Goal: Task Accomplishment & Management: Manage account settings

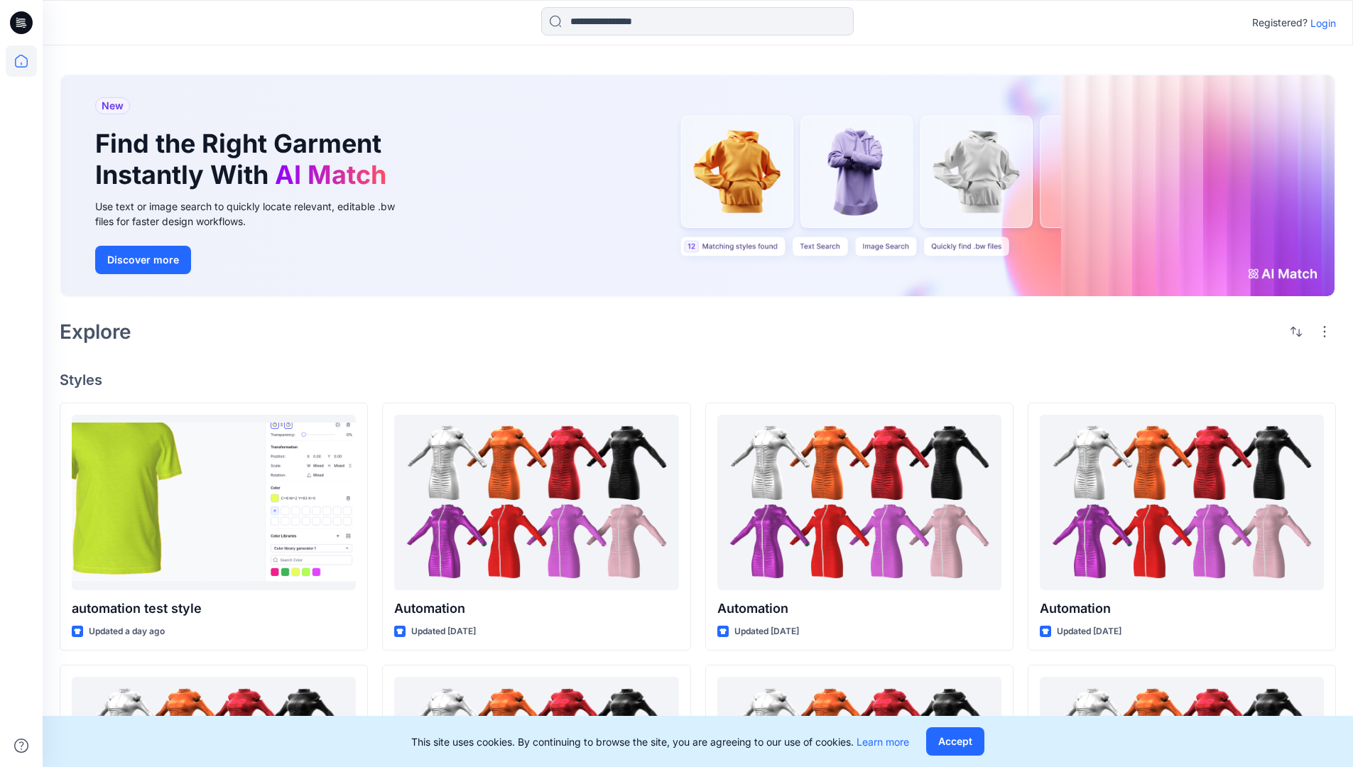
click at [1319, 23] on p "Login" at bounding box center [1323, 23] width 26 height 15
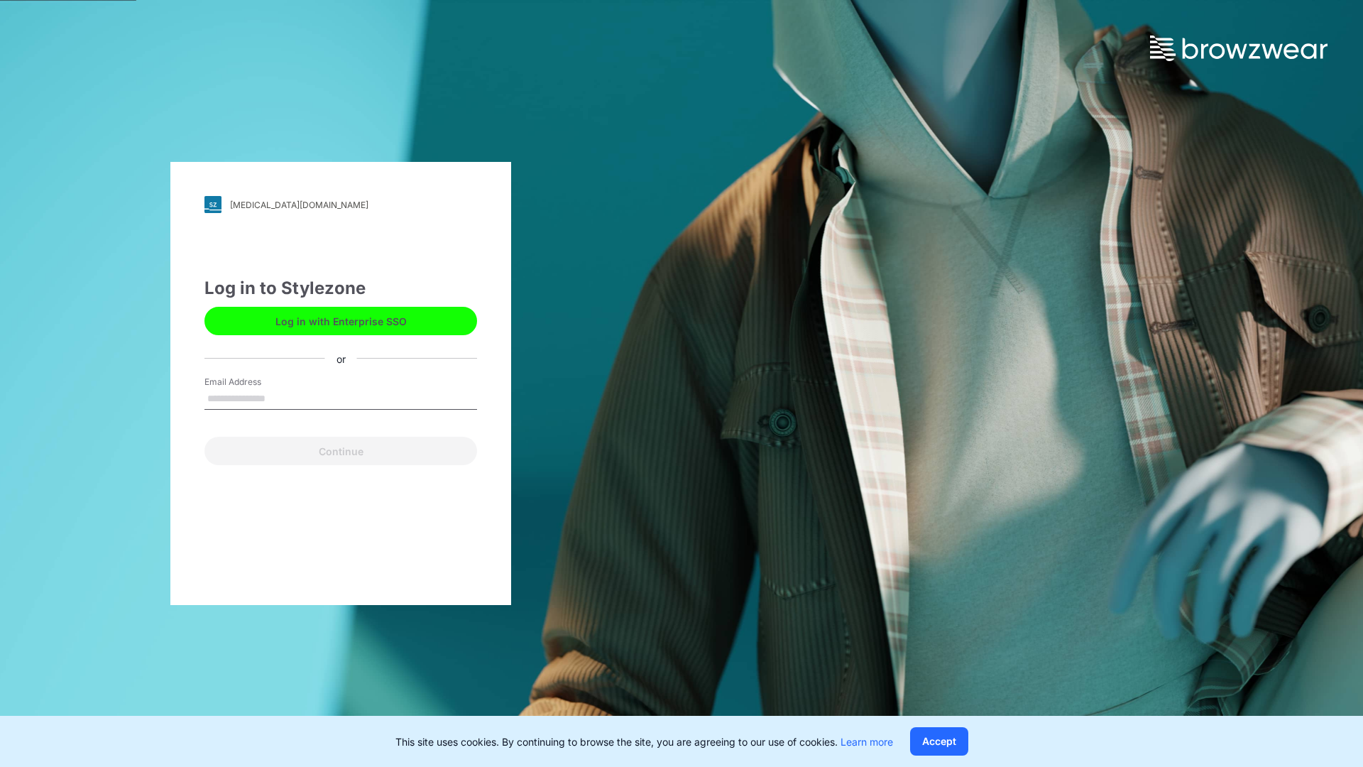
click at [280, 398] on input "Email Address" at bounding box center [341, 398] width 273 height 21
type input "**********"
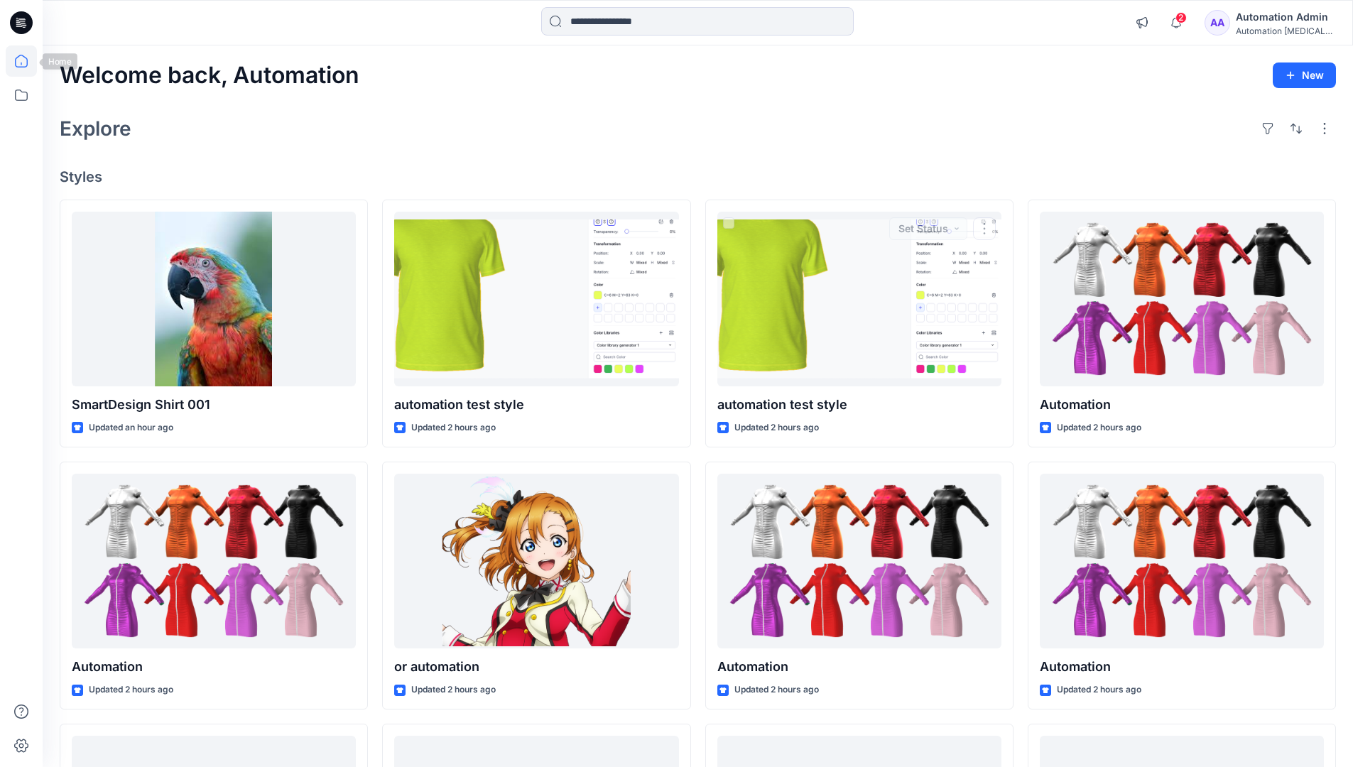
click at [27, 61] on icon at bounding box center [21, 61] width 13 height 13
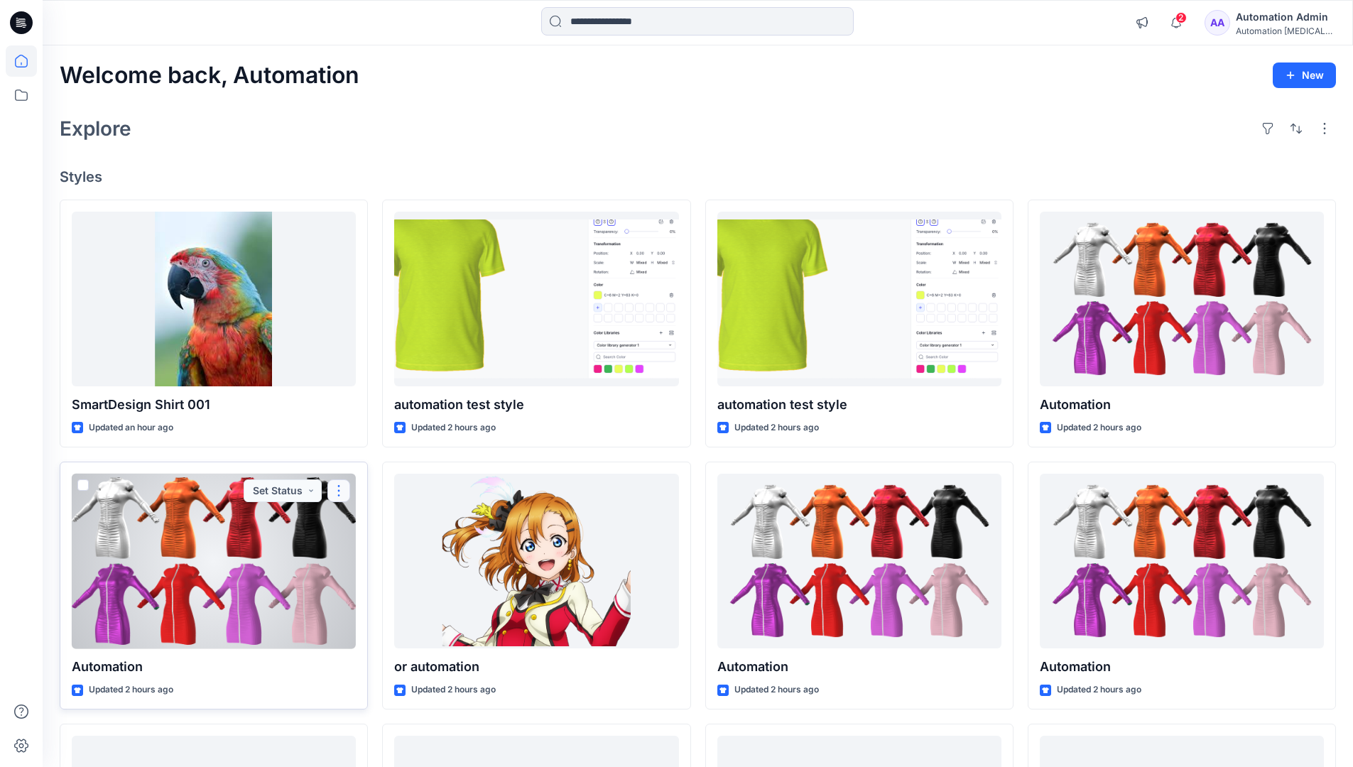
click at [339, 489] on button "button" at bounding box center [338, 490] width 23 height 23
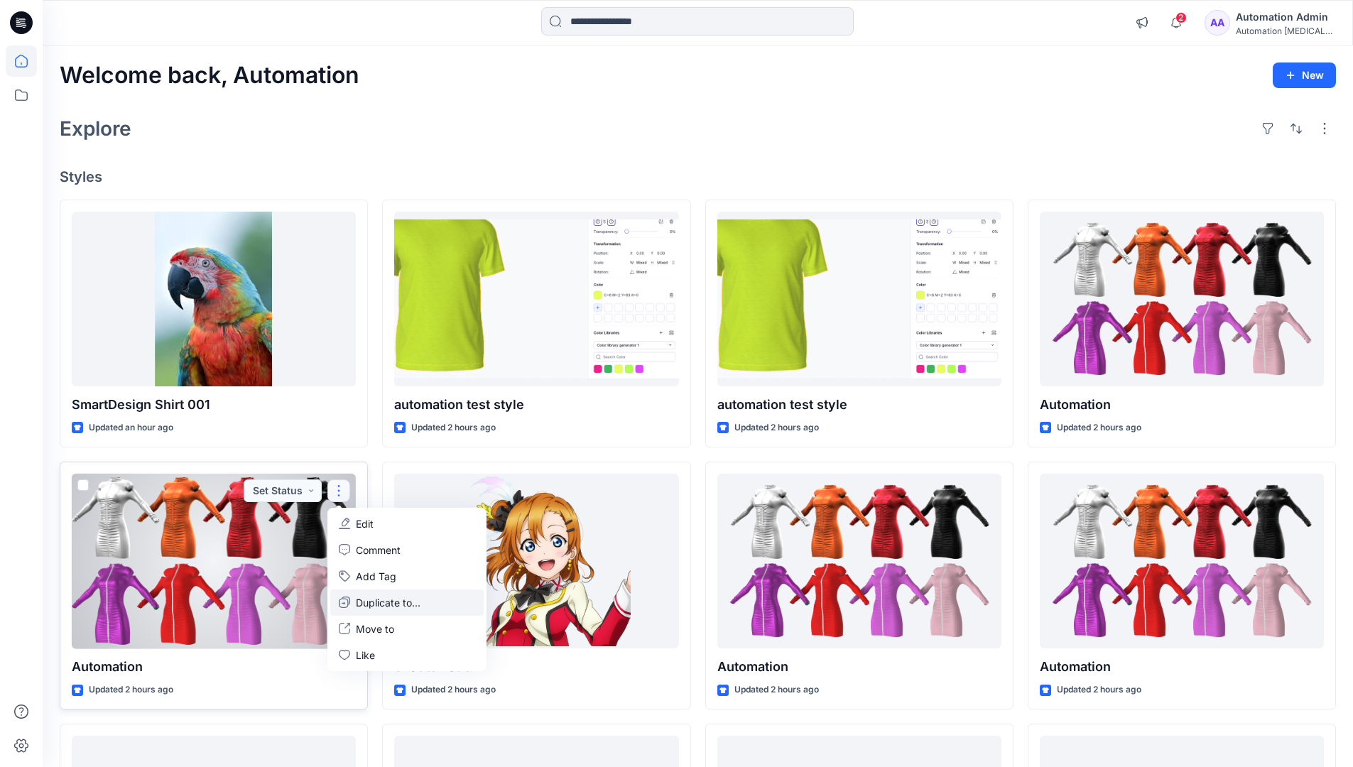
click at [361, 599] on p "Duplicate to..." at bounding box center [388, 602] width 65 height 15
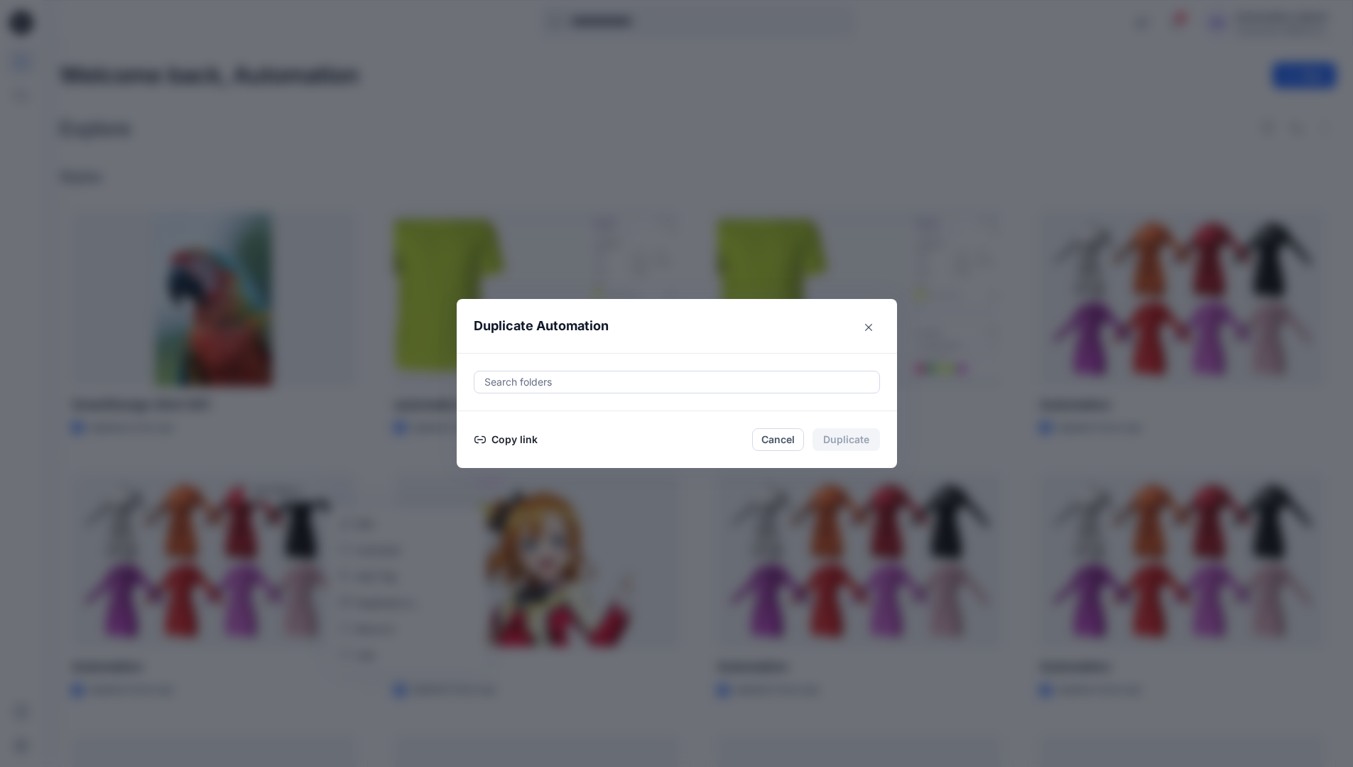
click at [534, 384] on div at bounding box center [677, 382] width 388 height 17
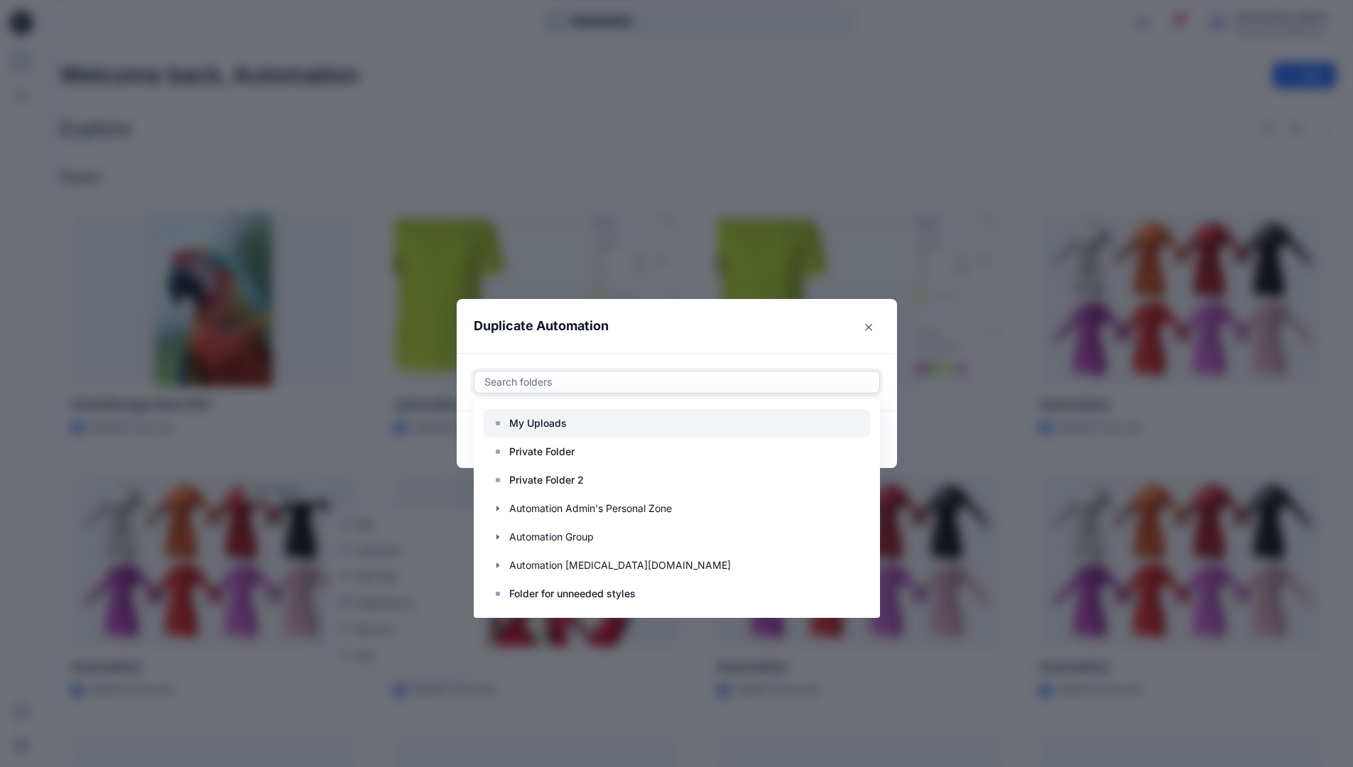
click at [545, 417] on p "My Uploads" at bounding box center [538, 423] width 58 height 17
click at [667, 334] on header "Duplicate Automation" at bounding box center [663, 326] width 412 height 54
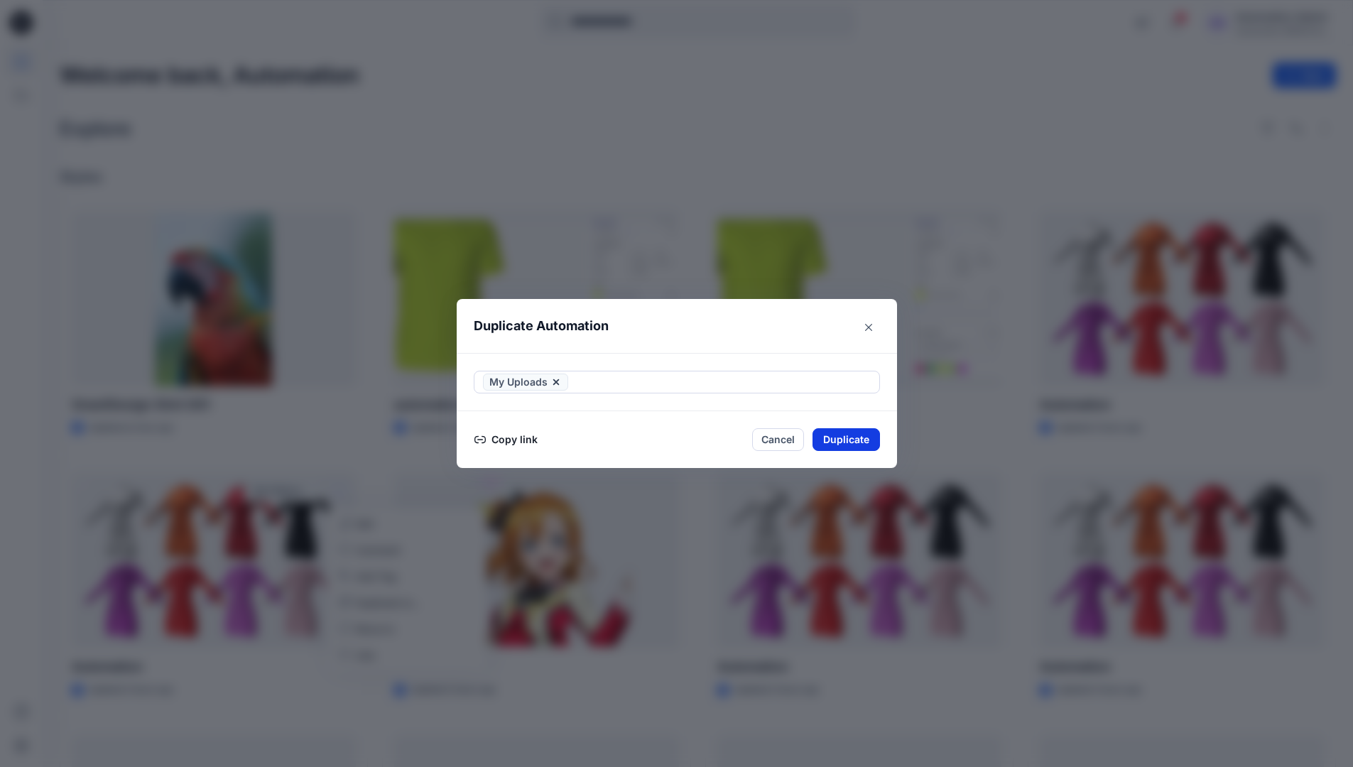
click at [860, 435] on button "Duplicate" at bounding box center [845, 439] width 67 height 23
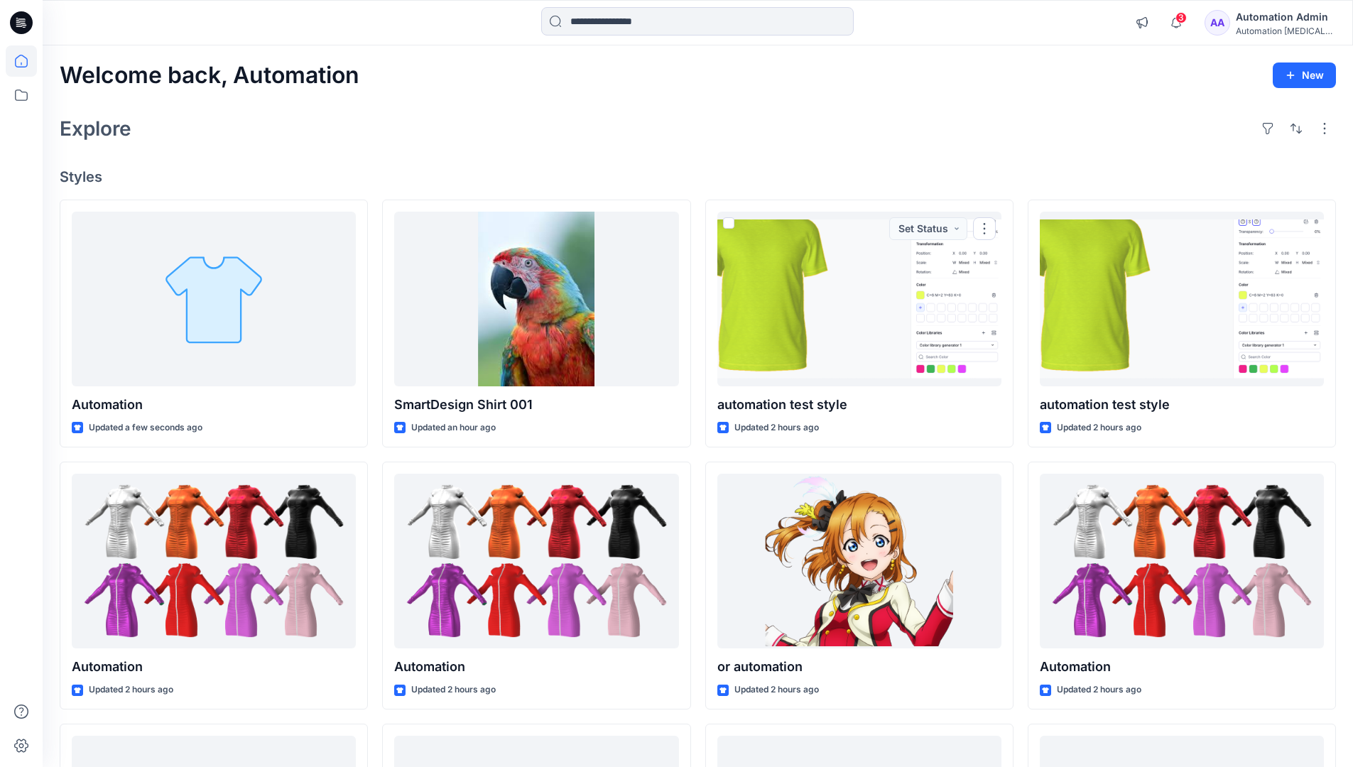
click at [14, 59] on icon at bounding box center [21, 60] width 31 height 31
click at [23, 92] on icon at bounding box center [21, 95] width 31 height 31
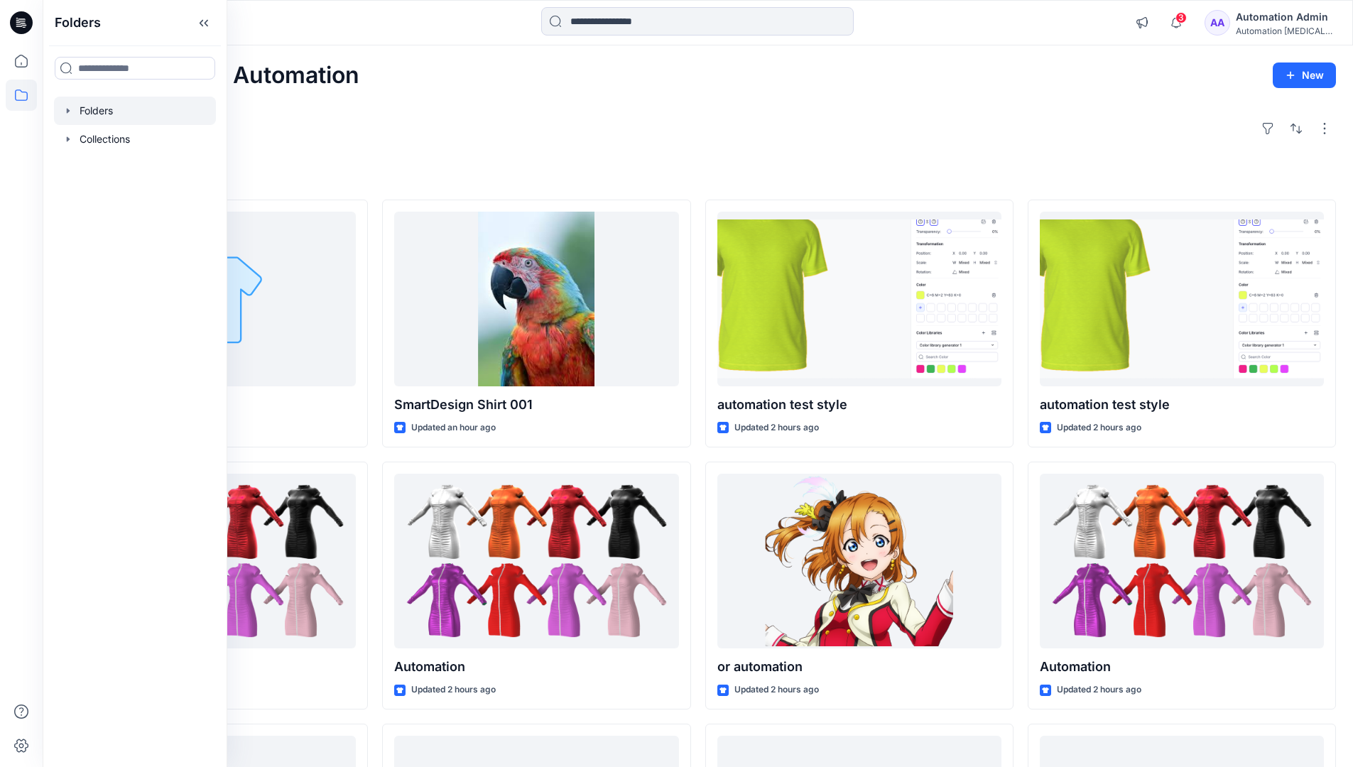
click at [104, 109] on div at bounding box center [135, 111] width 162 height 28
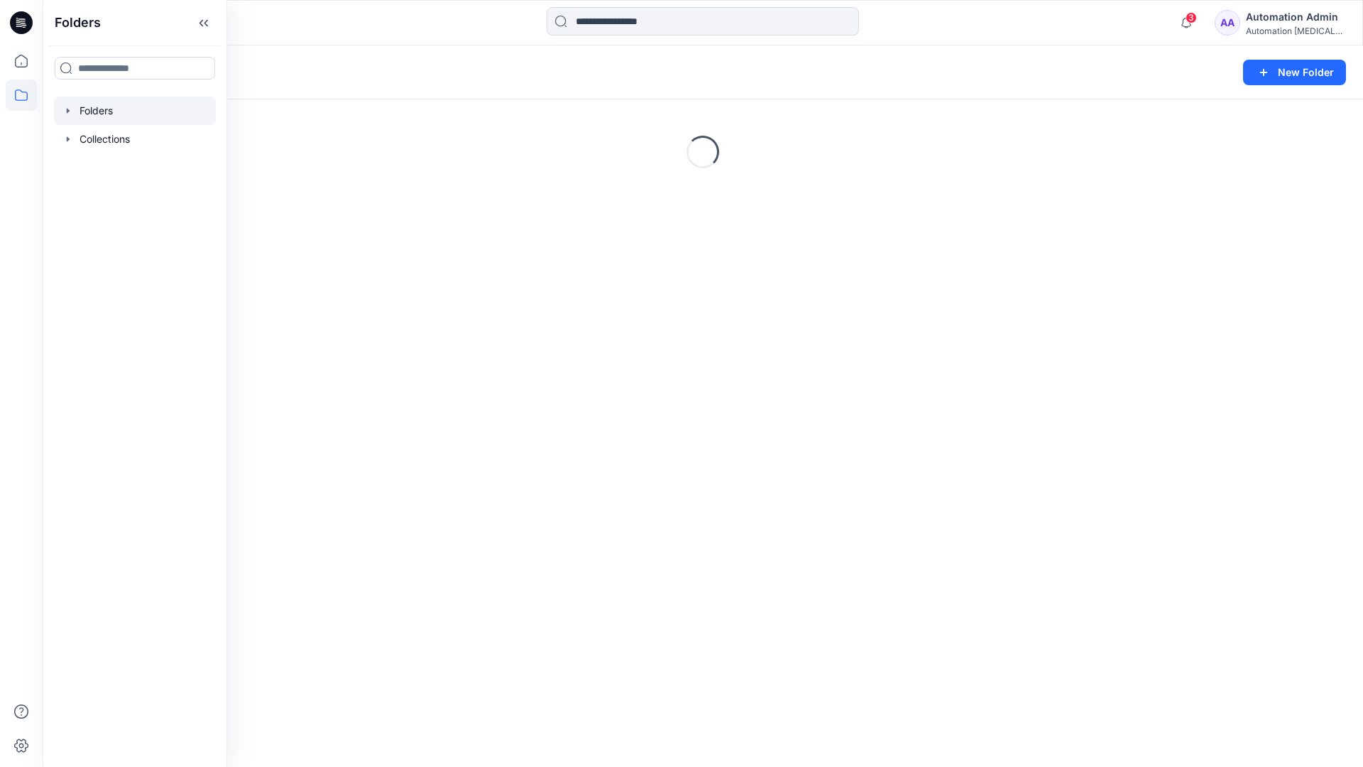
click at [1276, 24] on div "Automation Admin" at bounding box center [1295, 17] width 99 height 17
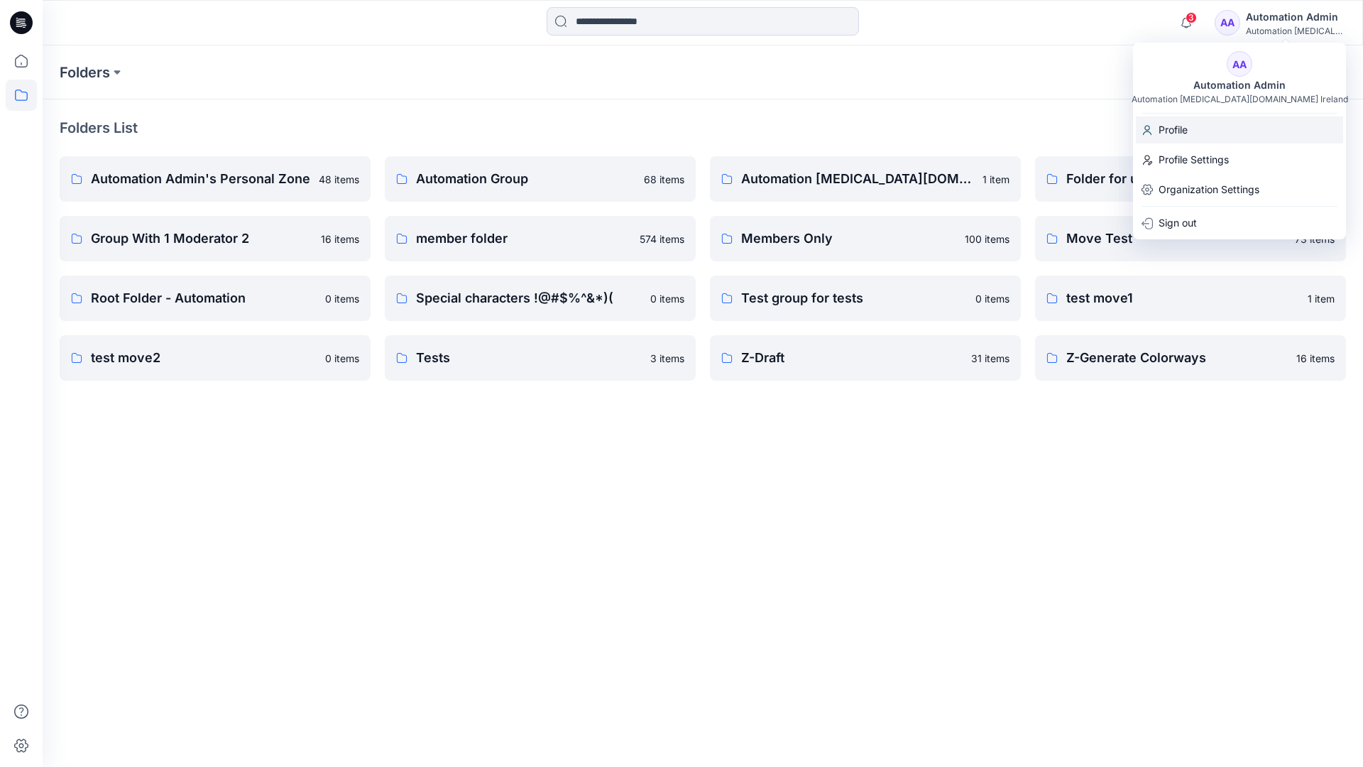
click at [1184, 129] on p "Profile" at bounding box center [1173, 129] width 29 height 27
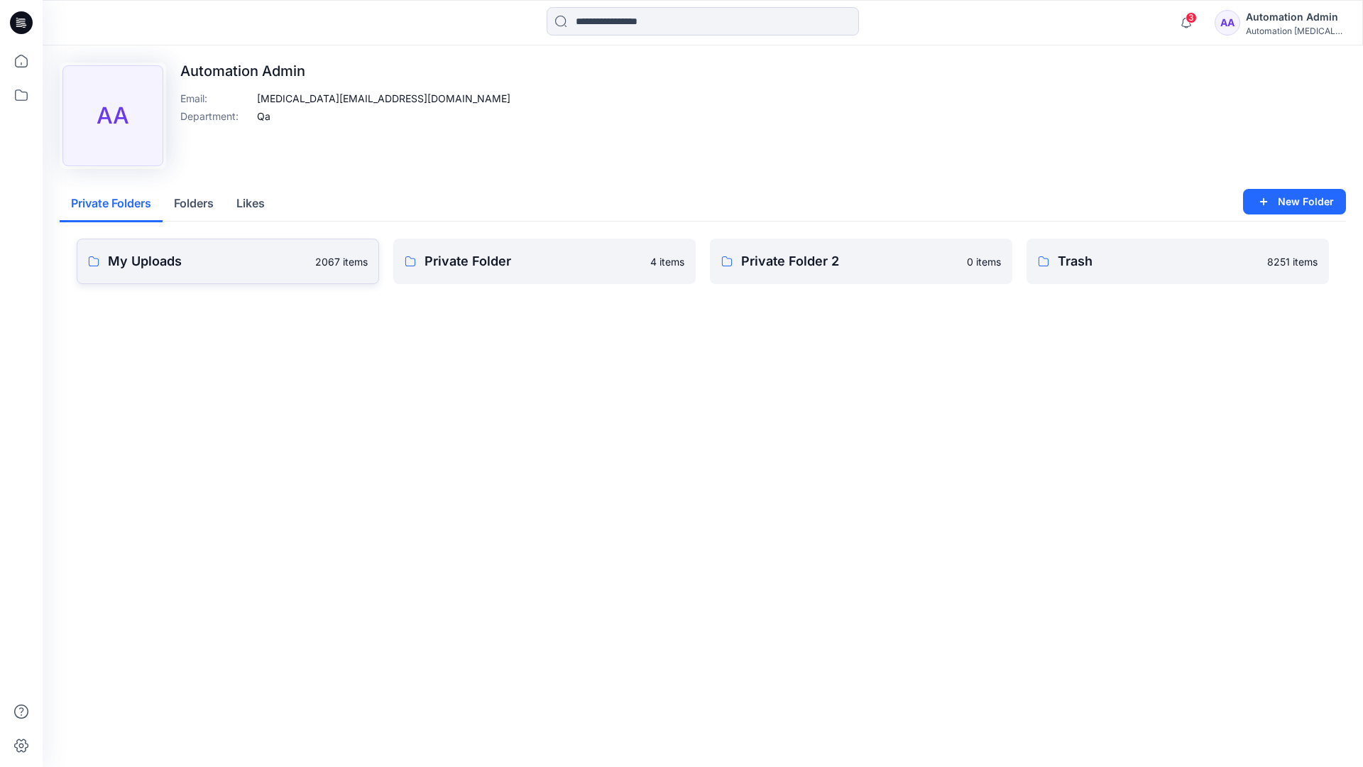
click at [249, 271] on link "My Uploads 2067 items" at bounding box center [228, 261] width 303 height 45
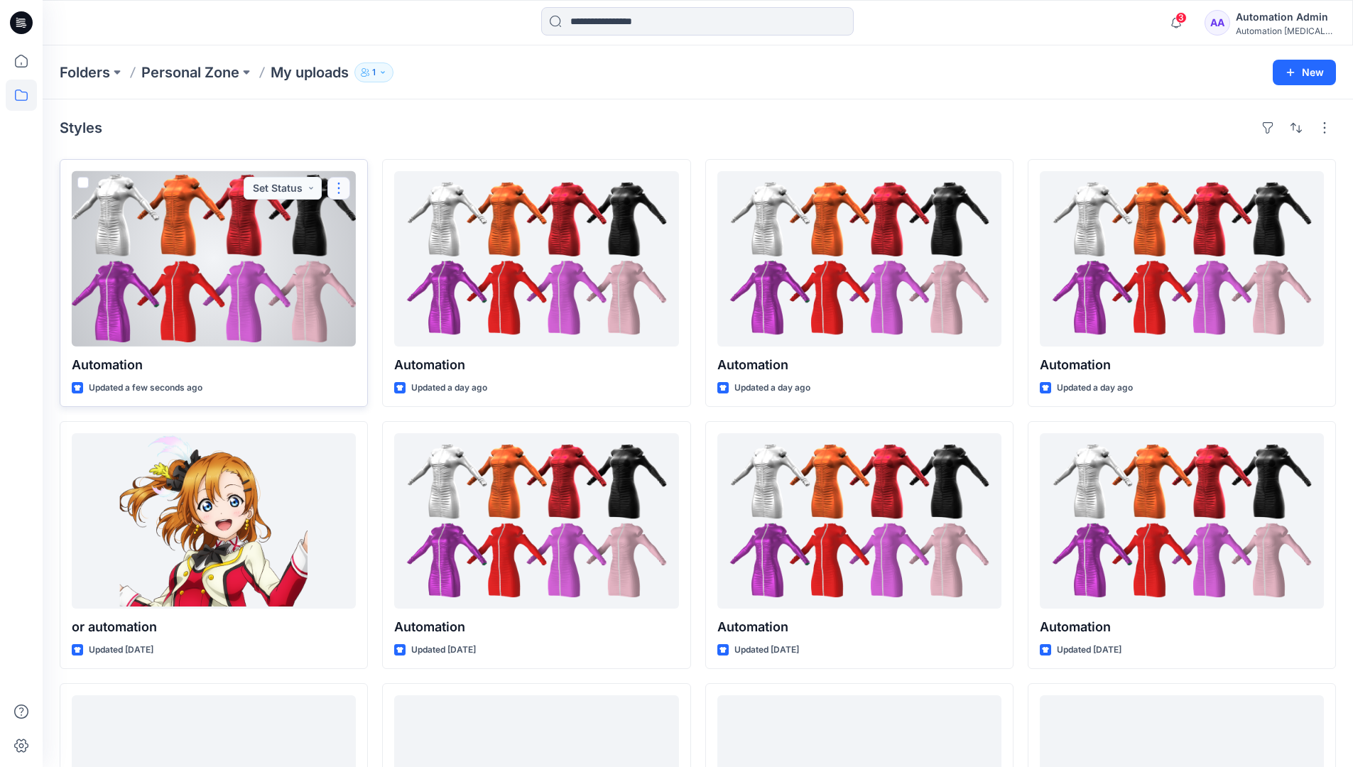
click at [337, 191] on button "button" at bounding box center [338, 188] width 23 height 23
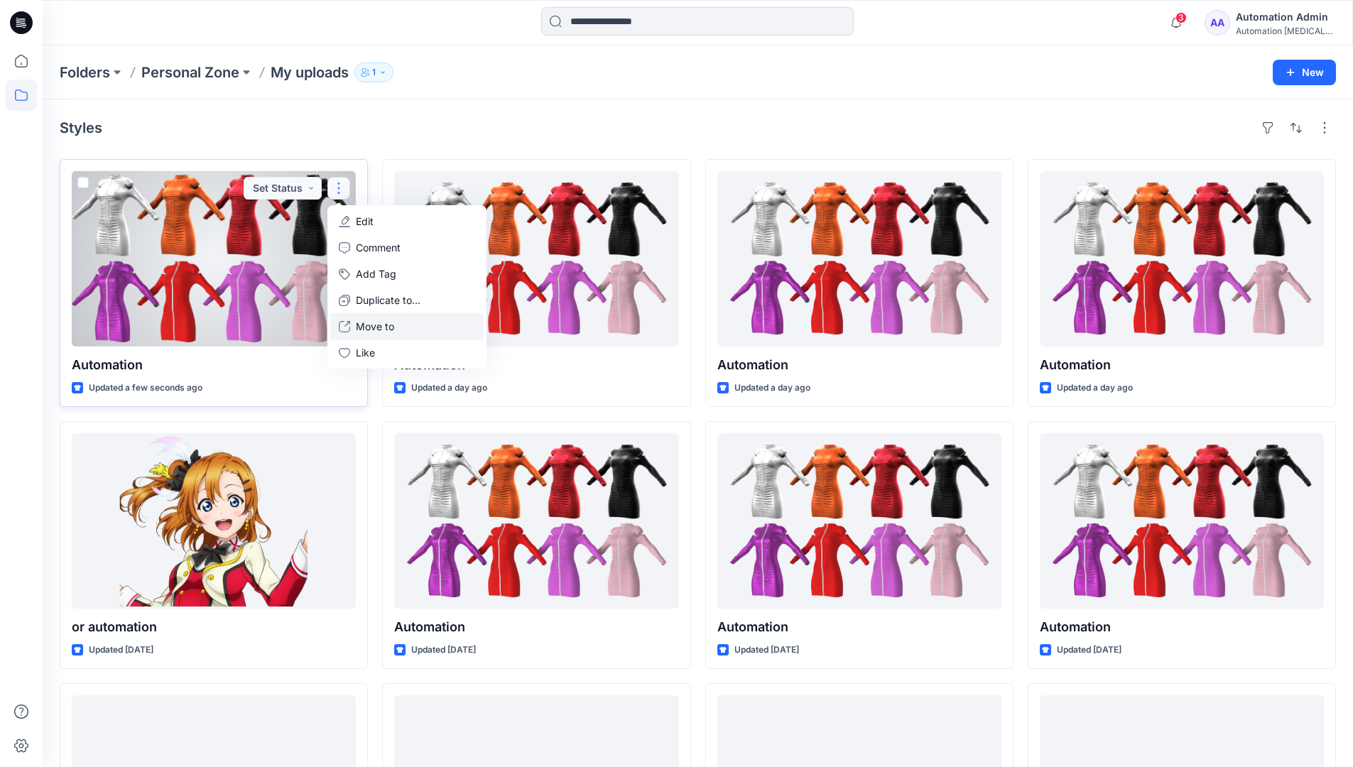
click at [354, 327] on button "Move to" at bounding box center [406, 326] width 153 height 26
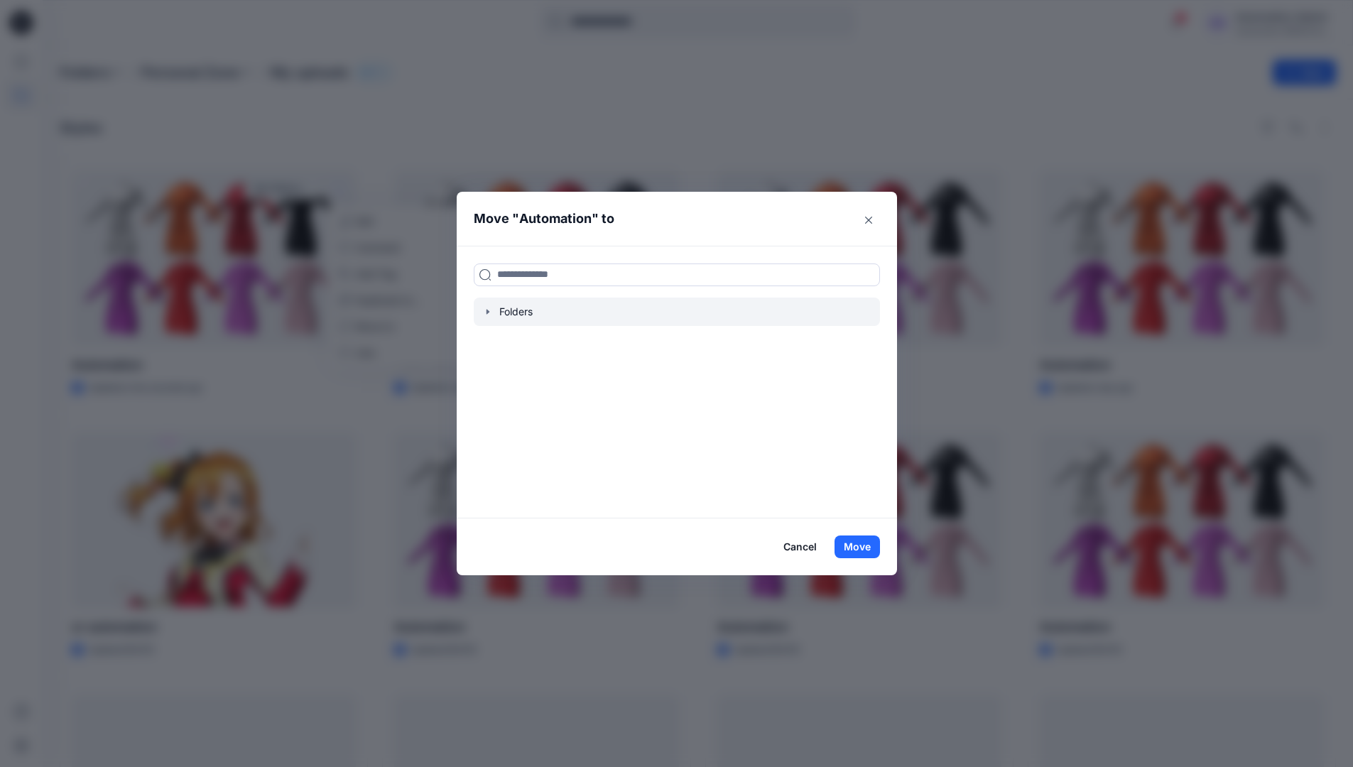
click at [493, 308] on icon "button" at bounding box center [487, 311] width 11 height 11
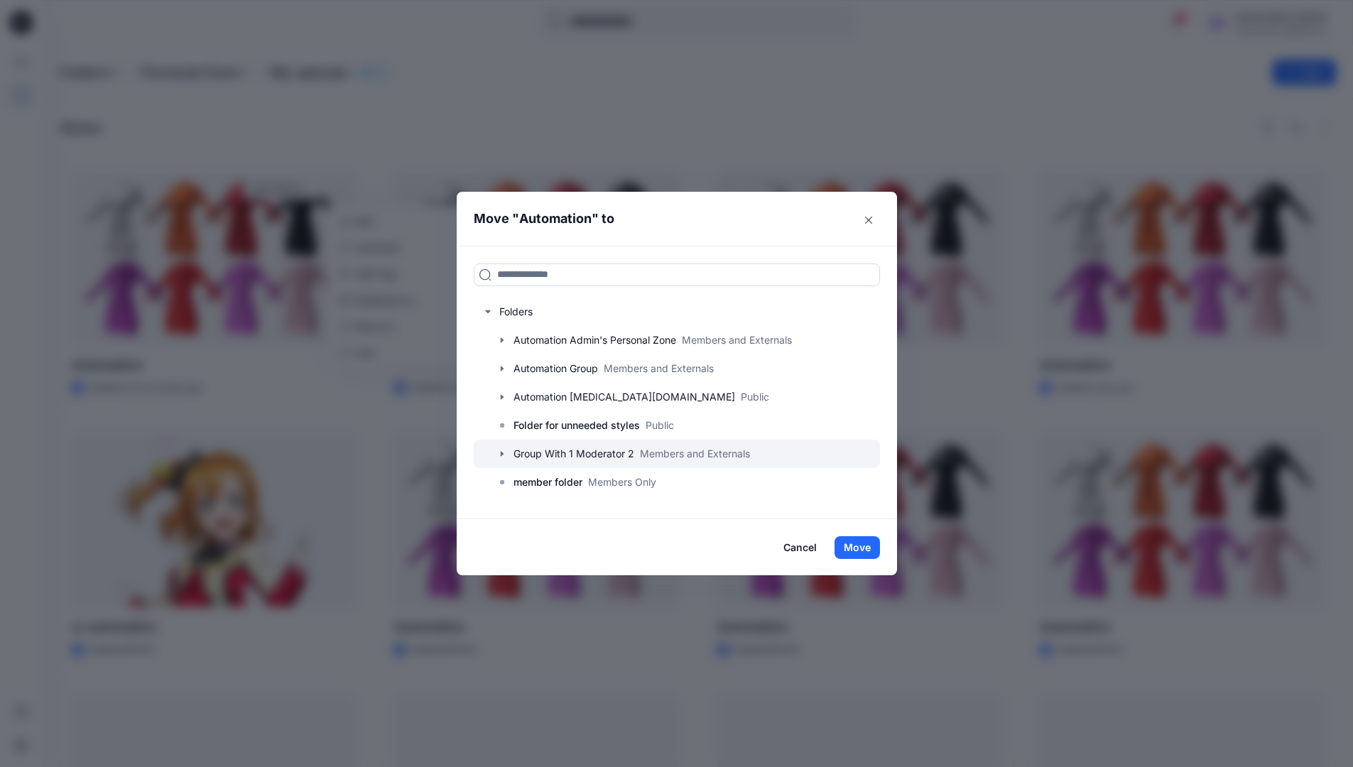
click at [518, 449] on div at bounding box center [677, 454] width 406 height 28
click at [868, 546] on button "Move" at bounding box center [856, 547] width 45 height 23
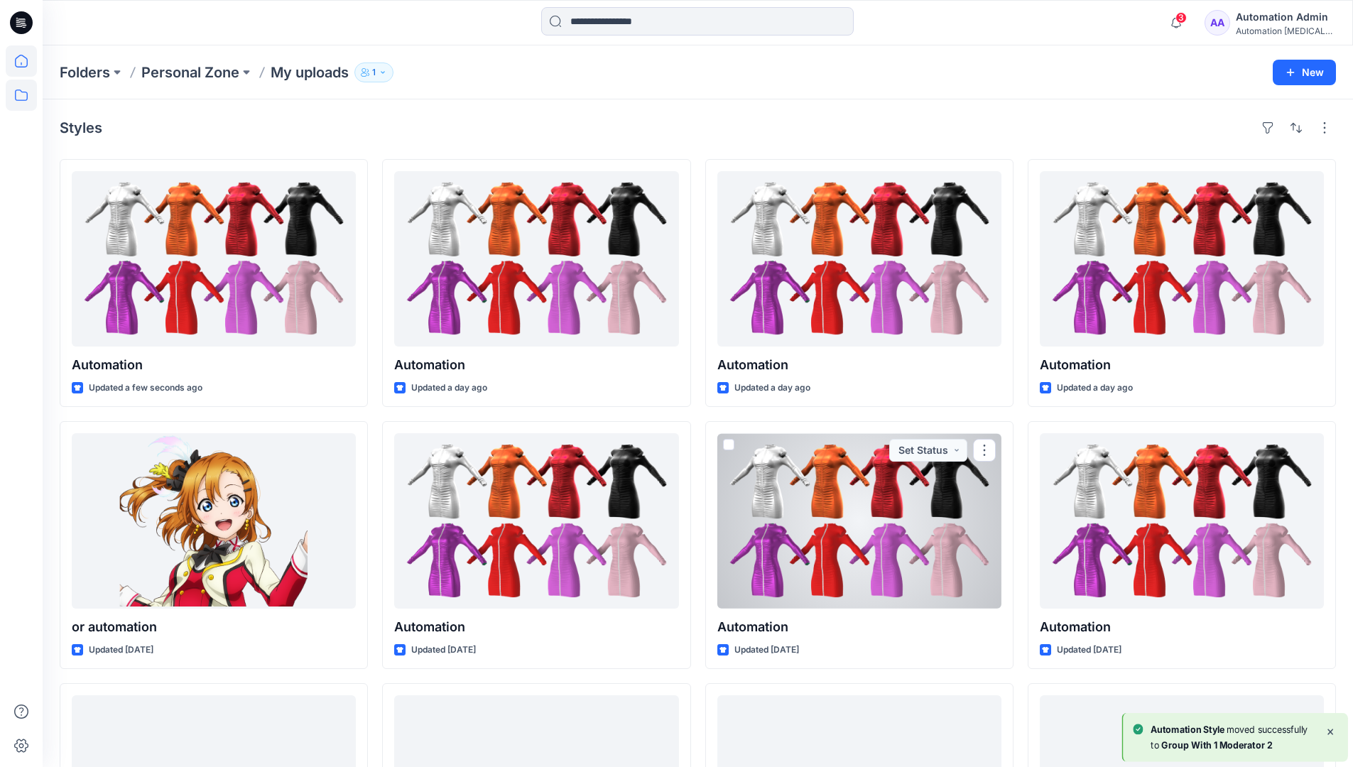
click at [22, 65] on icon at bounding box center [21, 60] width 31 height 31
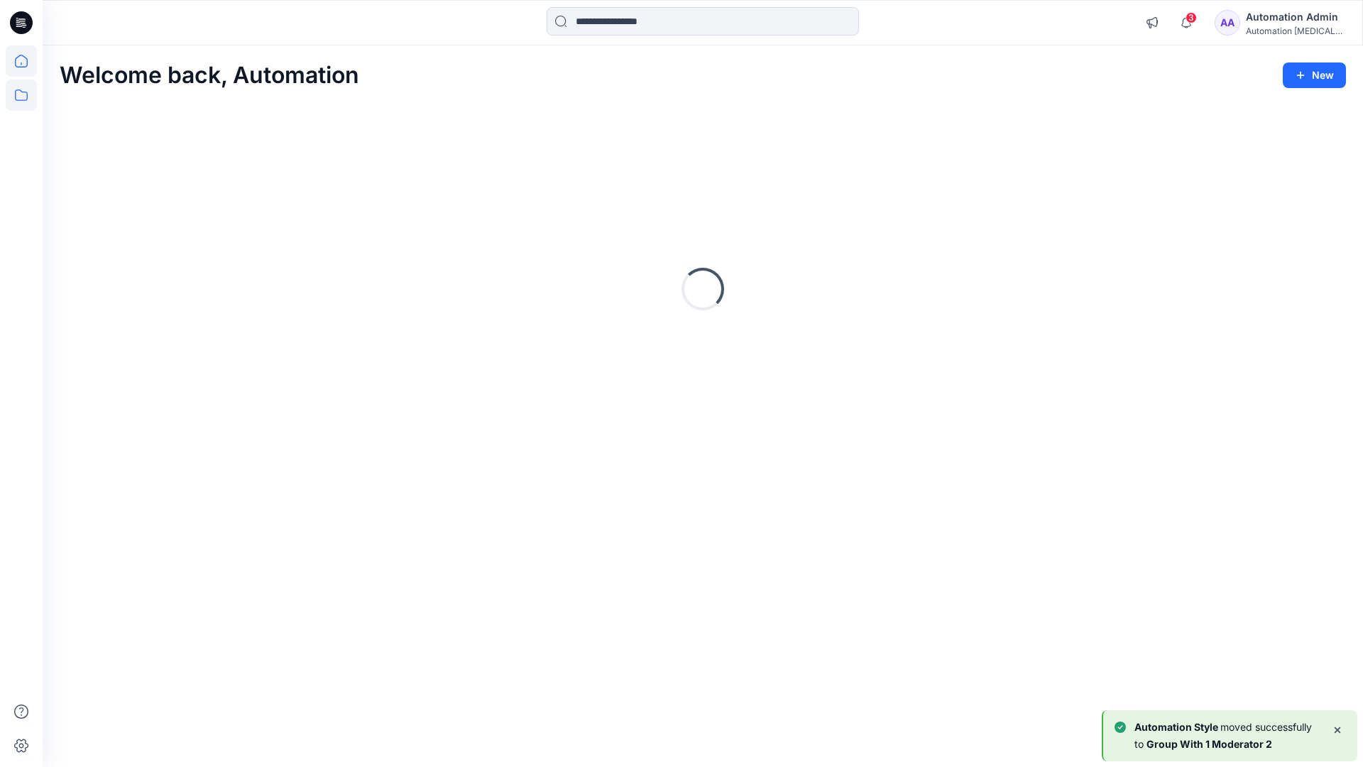
click at [23, 92] on icon at bounding box center [21, 94] width 13 height 11
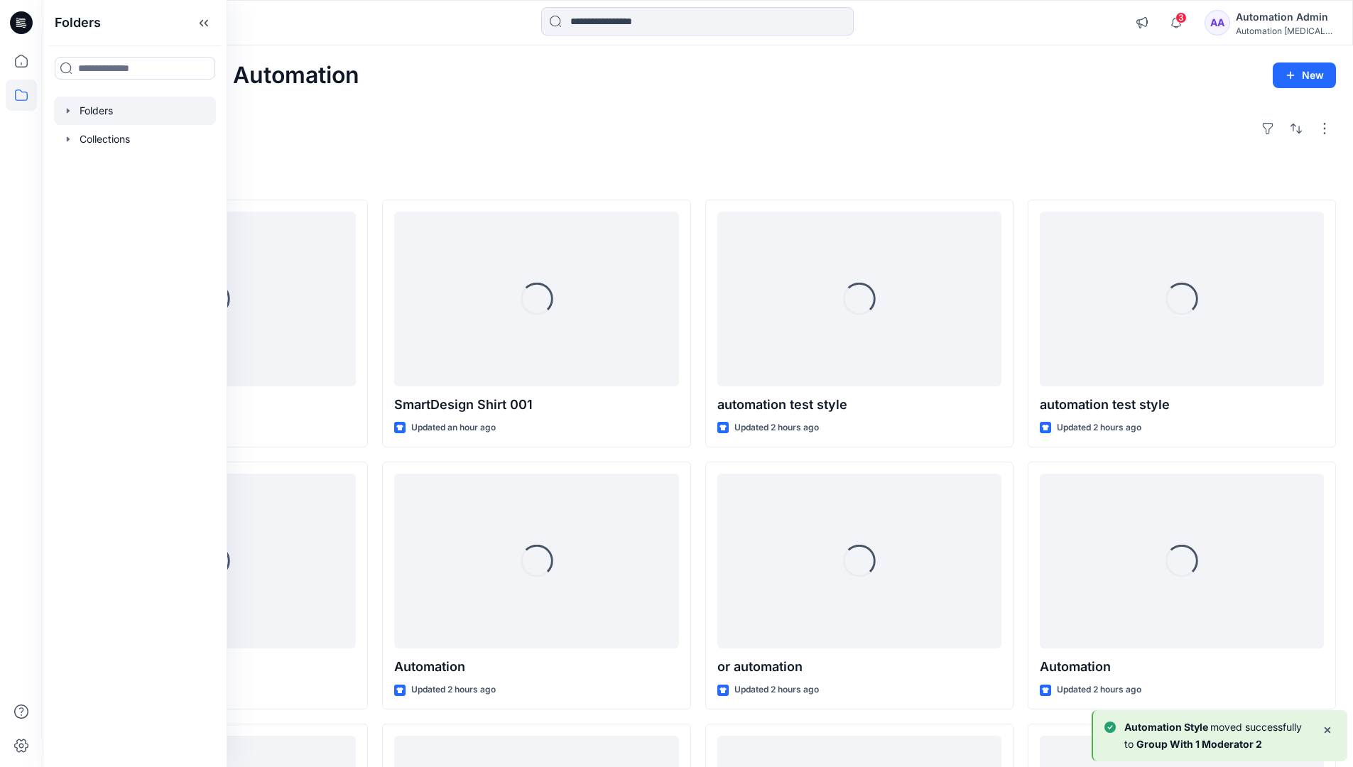
click at [104, 109] on div at bounding box center [135, 111] width 162 height 28
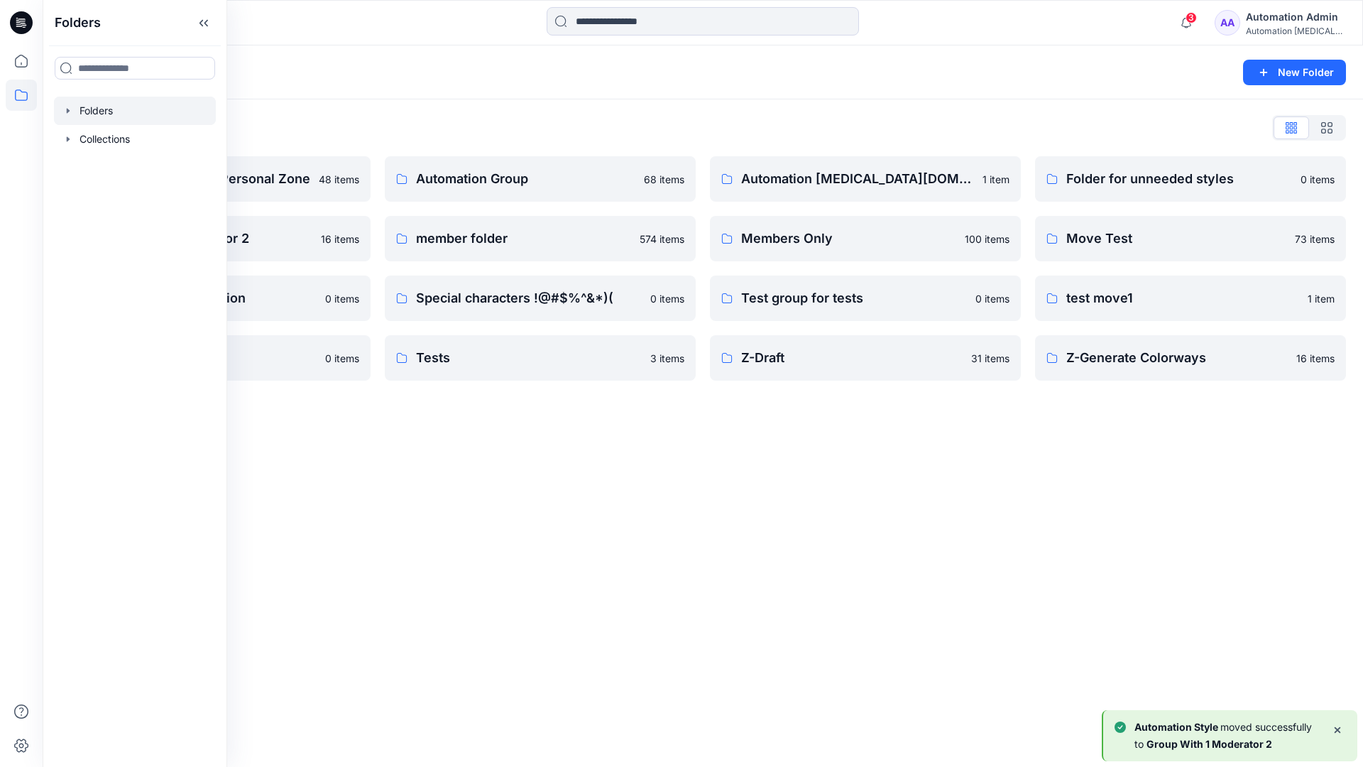
click at [569, 451] on div "Folders New Folder Folders List Automation Admin's Personal Zone 48 items Group…" at bounding box center [703, 405] width 1321 height 721
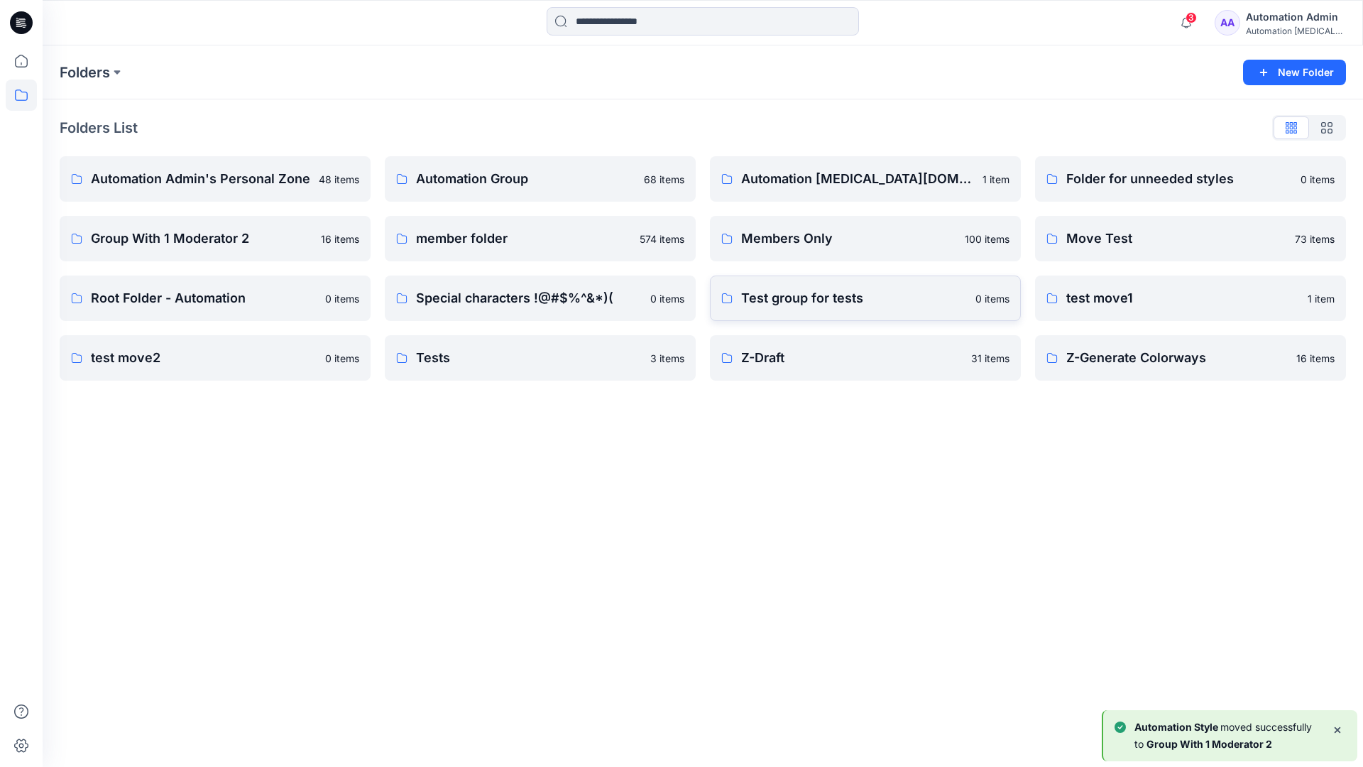
click at [851, 303] on p "Test group for tests" at bounding box center [854, 298] width 226 height 20
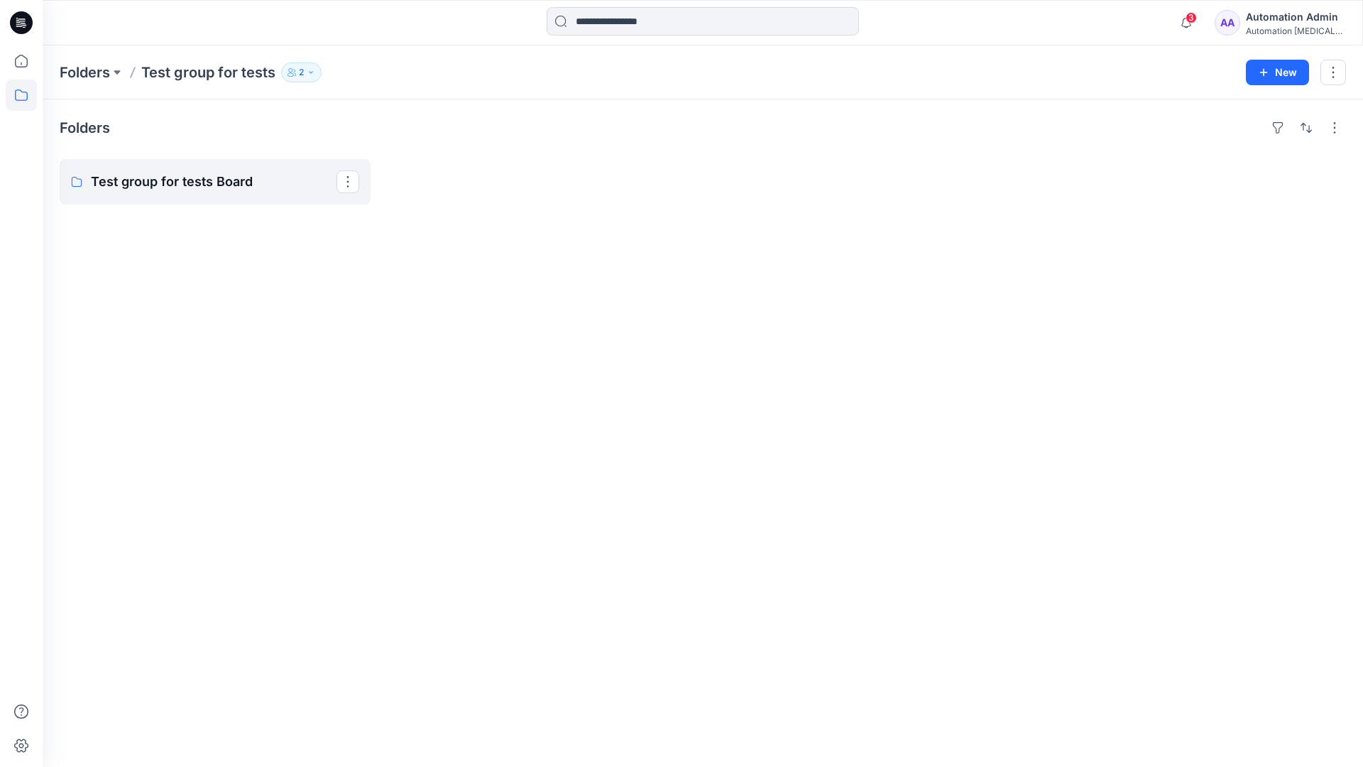
click at [244, 193] on link "Test group for tests Board" at bounding box center [215, 181] width 311 height 45
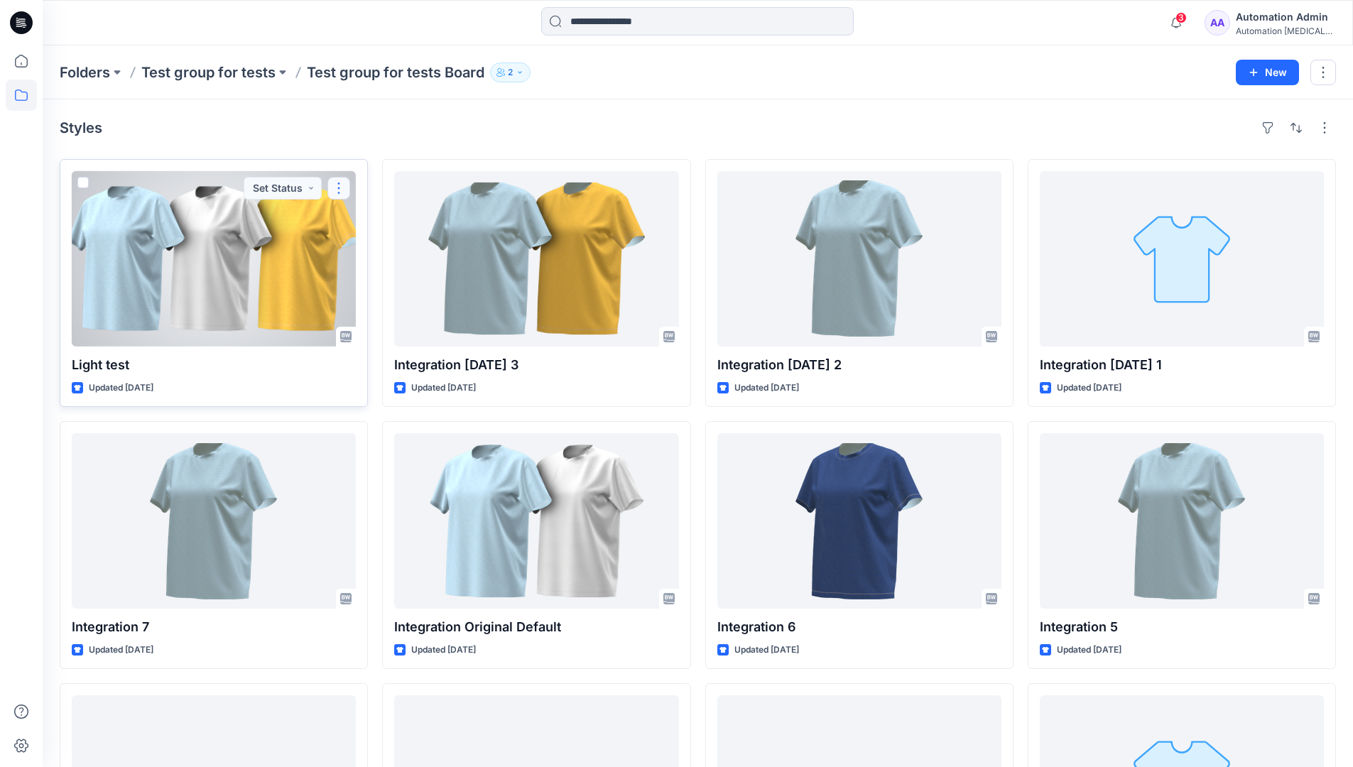
click at [343, 188] on button "button" at bounding box center [338, 188] width 23 height 23
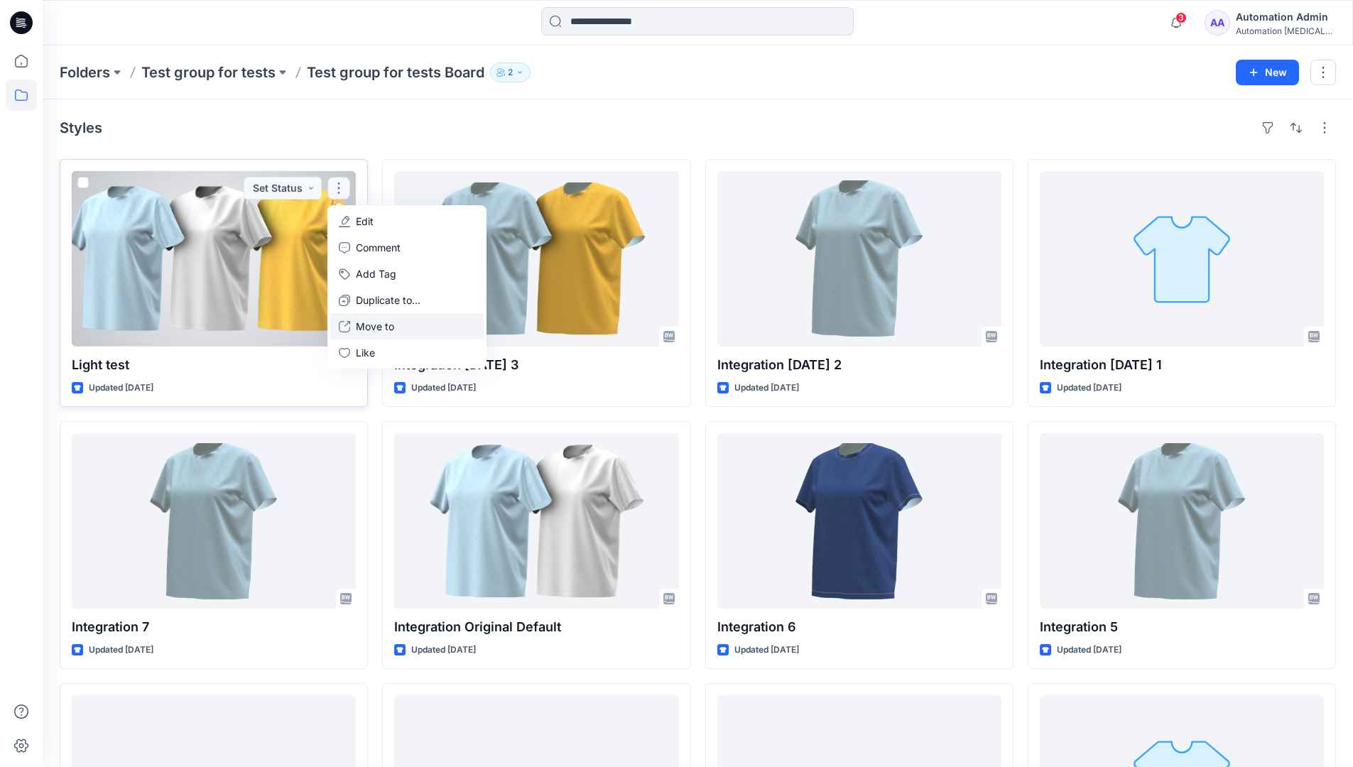
click at [373, 321] on p "Move to" at bounding box center [375, 326] width 38 height 15
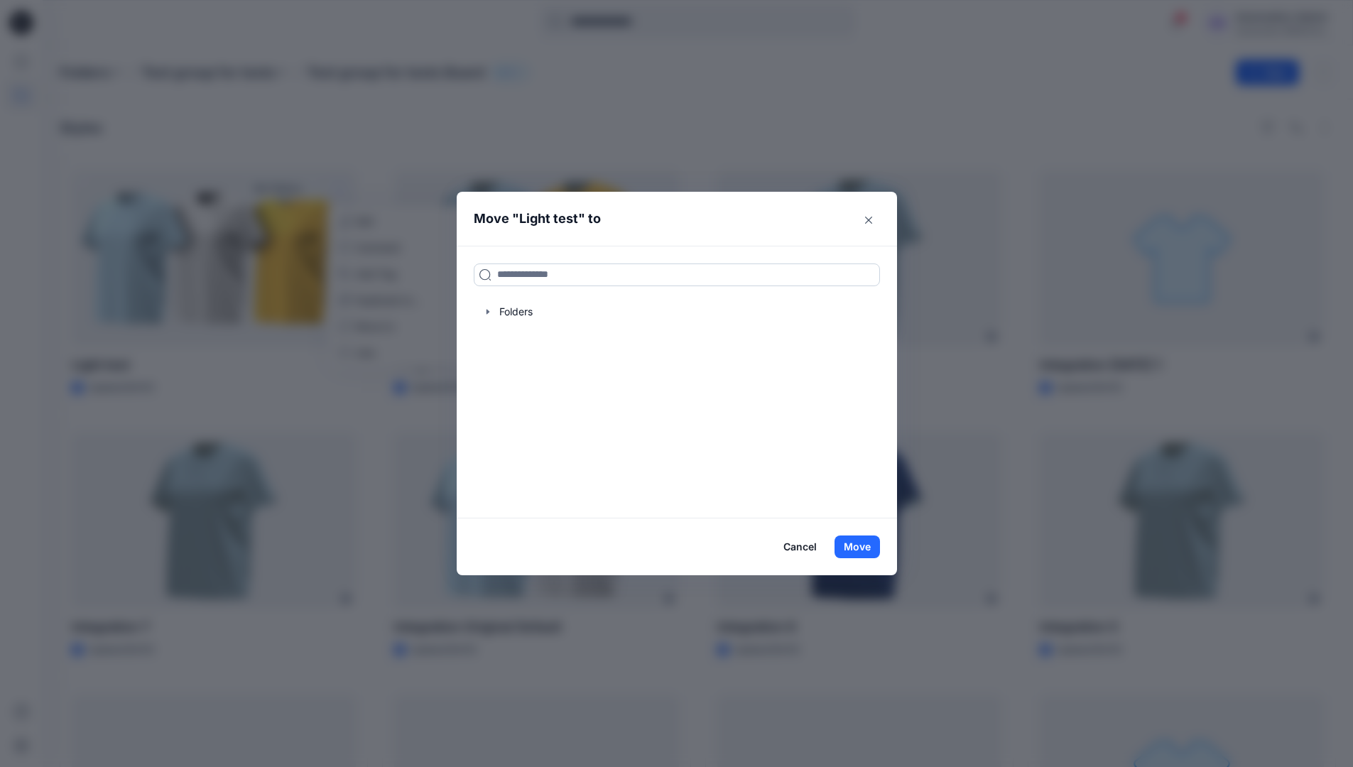
click at [524, 280] on input at bounding box center [677, 274] width 406 height 23
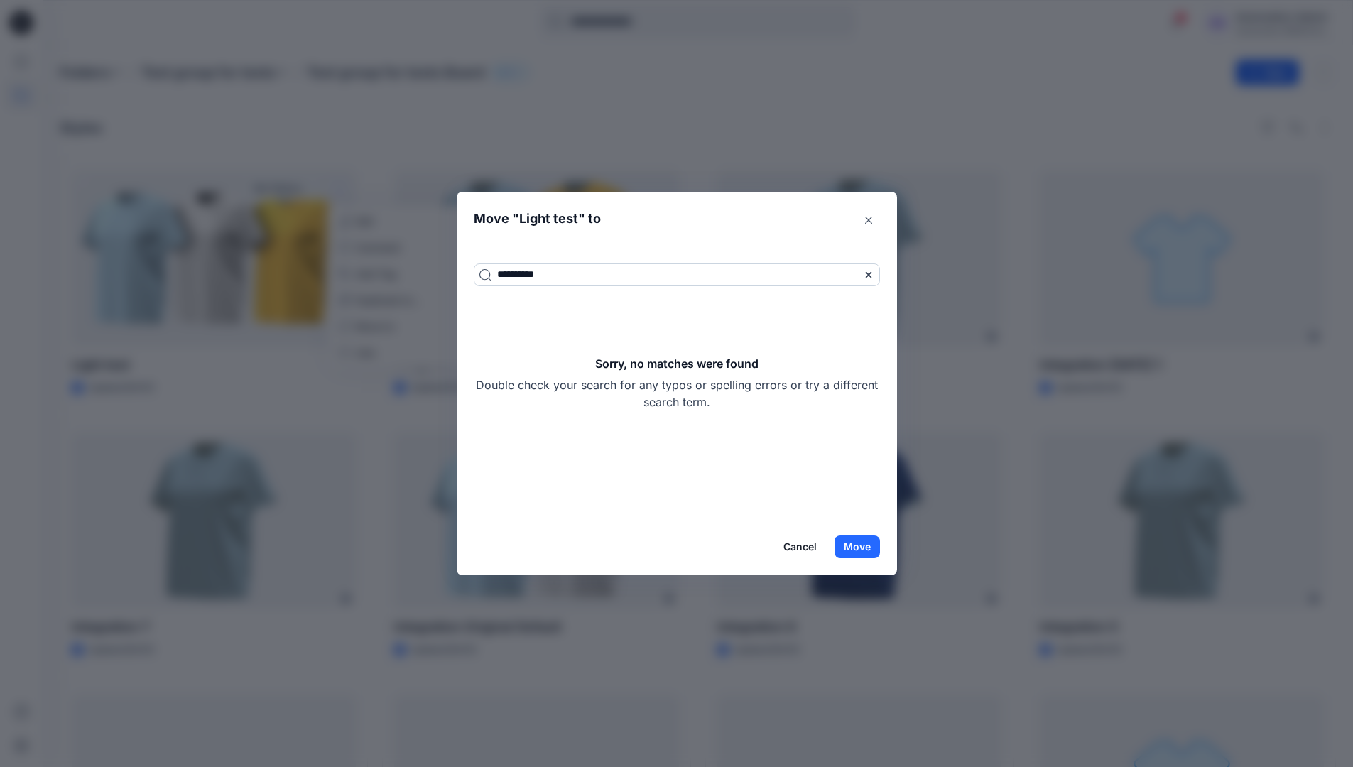
type input "**********"
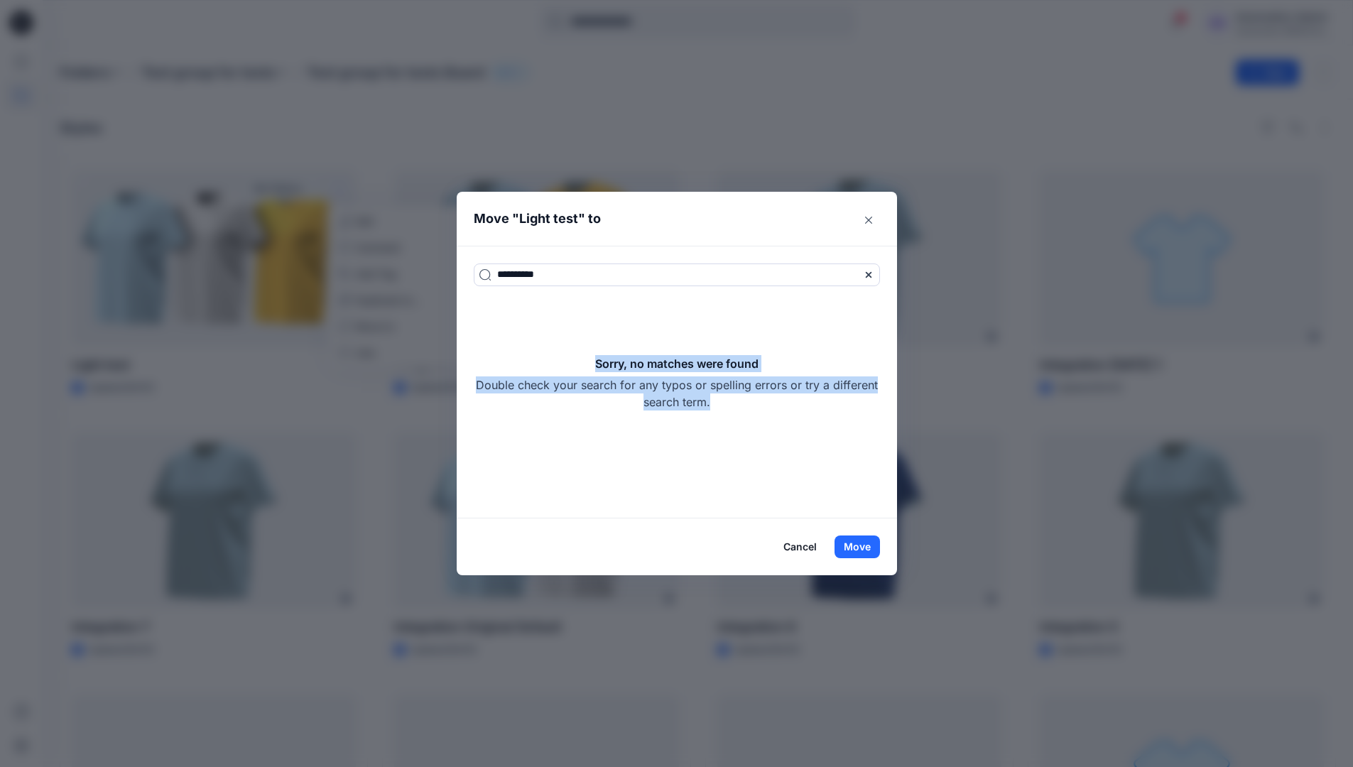
drag, startPoint x: 524, startPoint y: 280, endPoint x: 769, endPoint y: 397, distance: 271.6
click at [769, 397] on div "Sorry, no matches were found Double check your search for any typos or spelling…" at bounding box center [677, 382] width 406 height 55
click at [871, 540] on button "Move" at bounding box center [856, 546] width 45 height 23
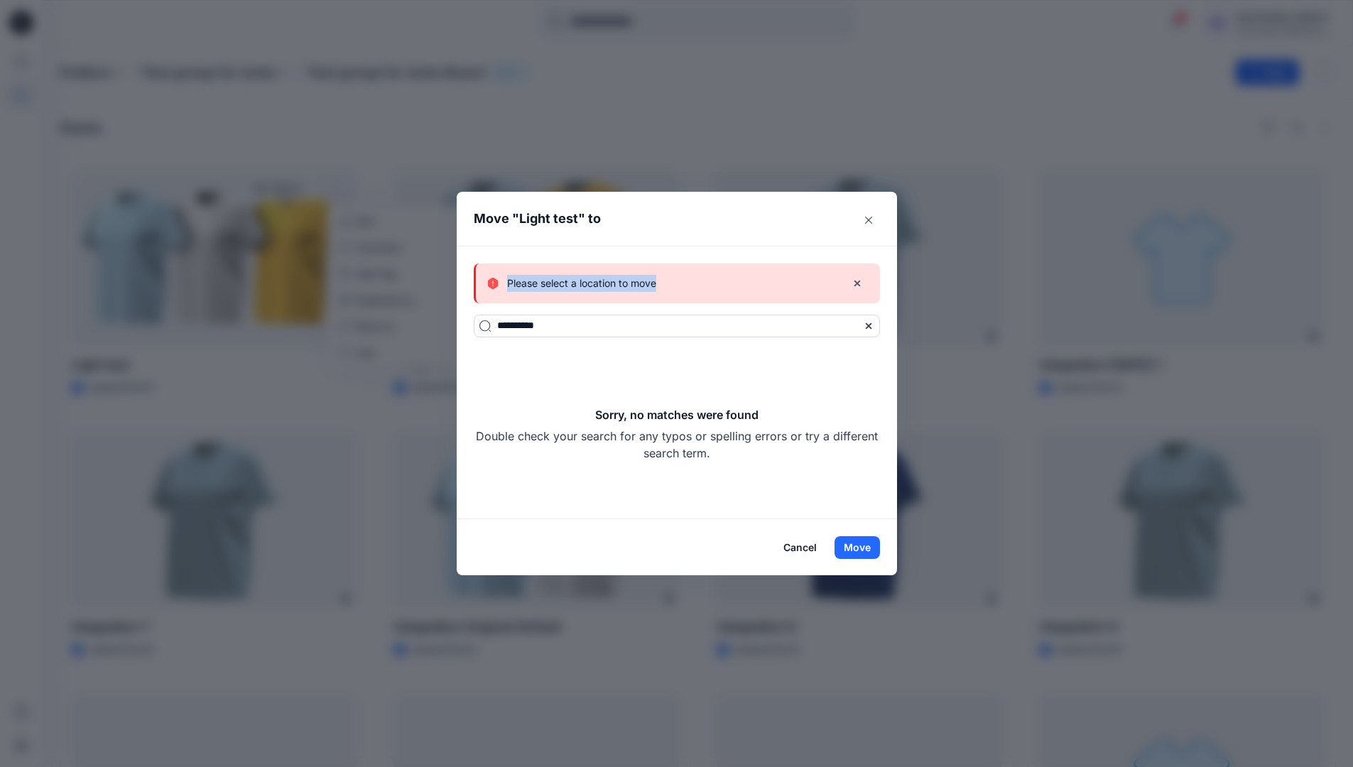
drag, startPoint x: 871, startPoint y: 540, endPoint x: 670, endPoint y: 283, distance: 325.7
click at [670, 283] on div "Please select a location to move" at bounding box center [660, 283] width 347 height 17
click at [799, 545] on button "Cancel" at bounding box center [800, 547] width 52 height 23
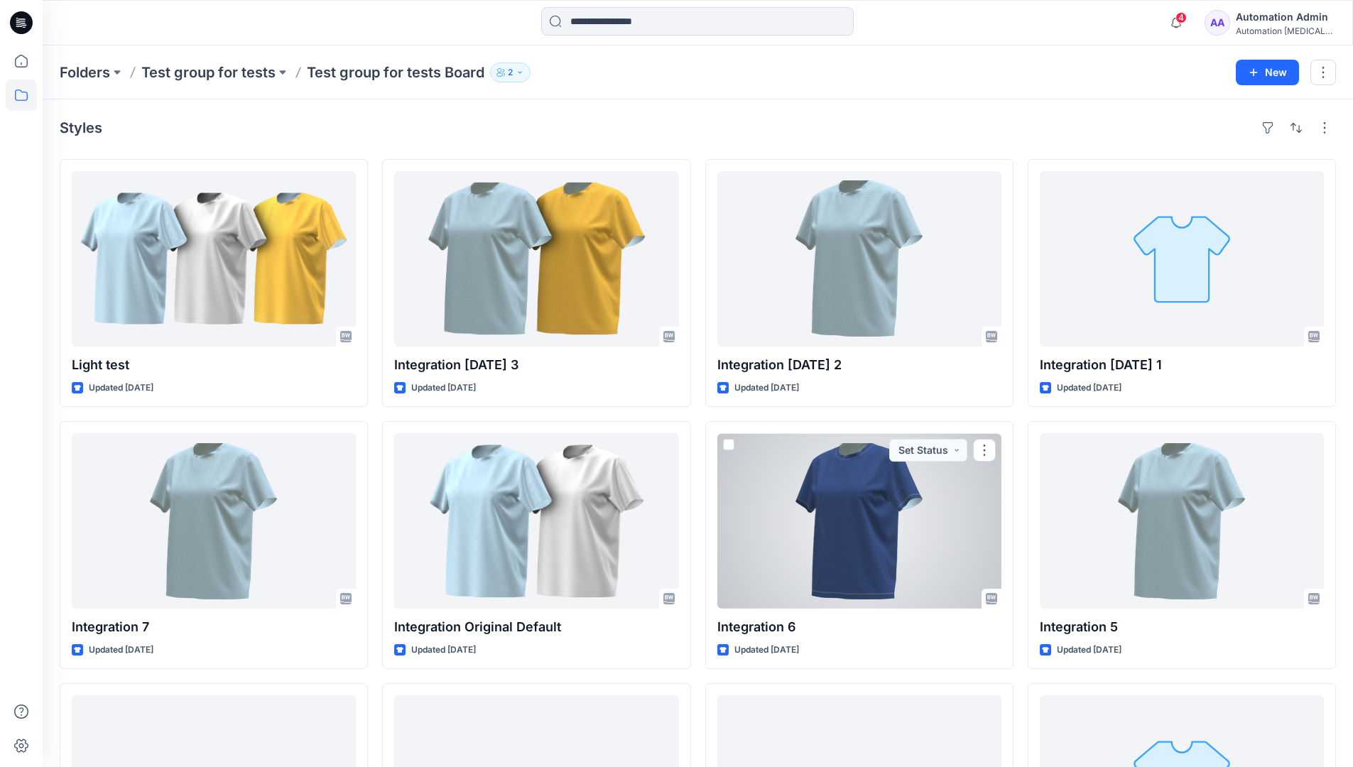
click at [1277, 18] on div "Automation Admin" at bounding box center [1285, 17] width 99 height 17
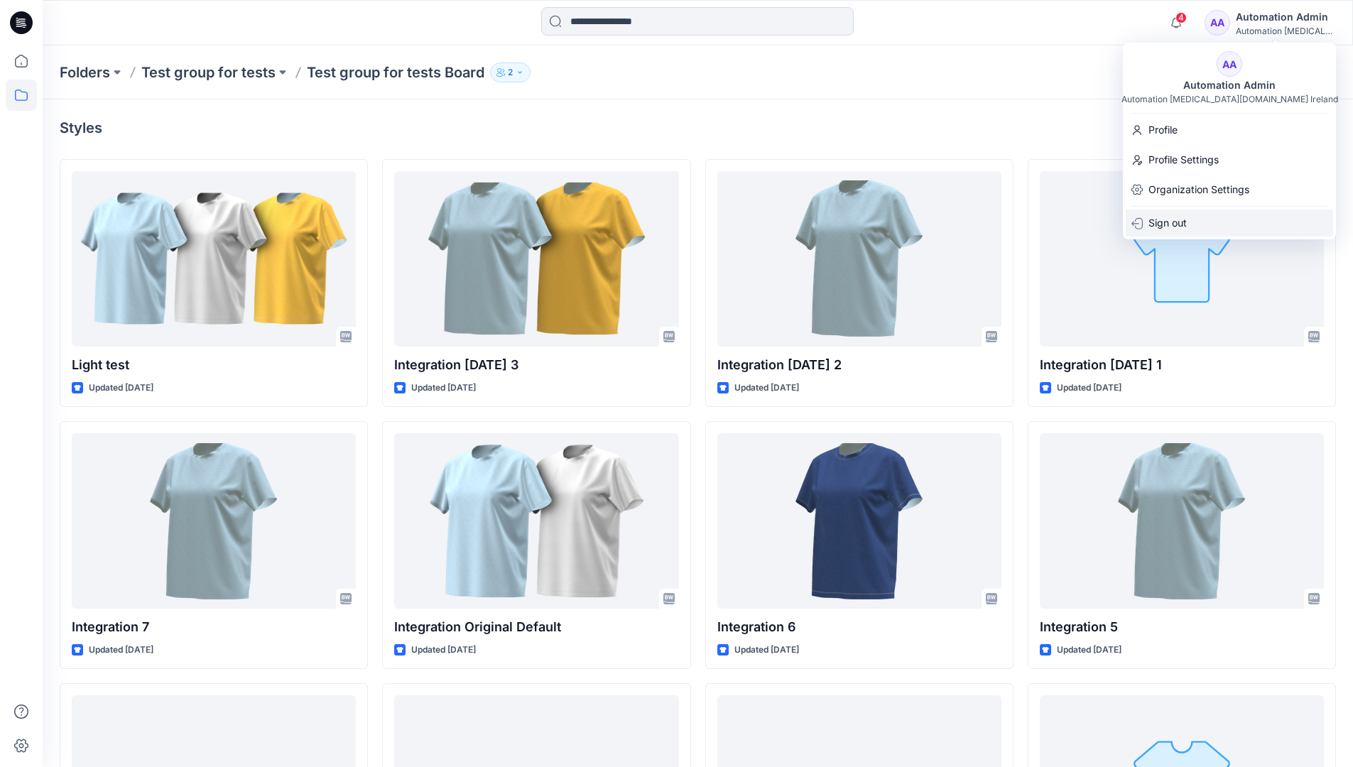
click at [1160, 227] on p "Sign out" at bounding box center [1167, 222] width 38 height 27
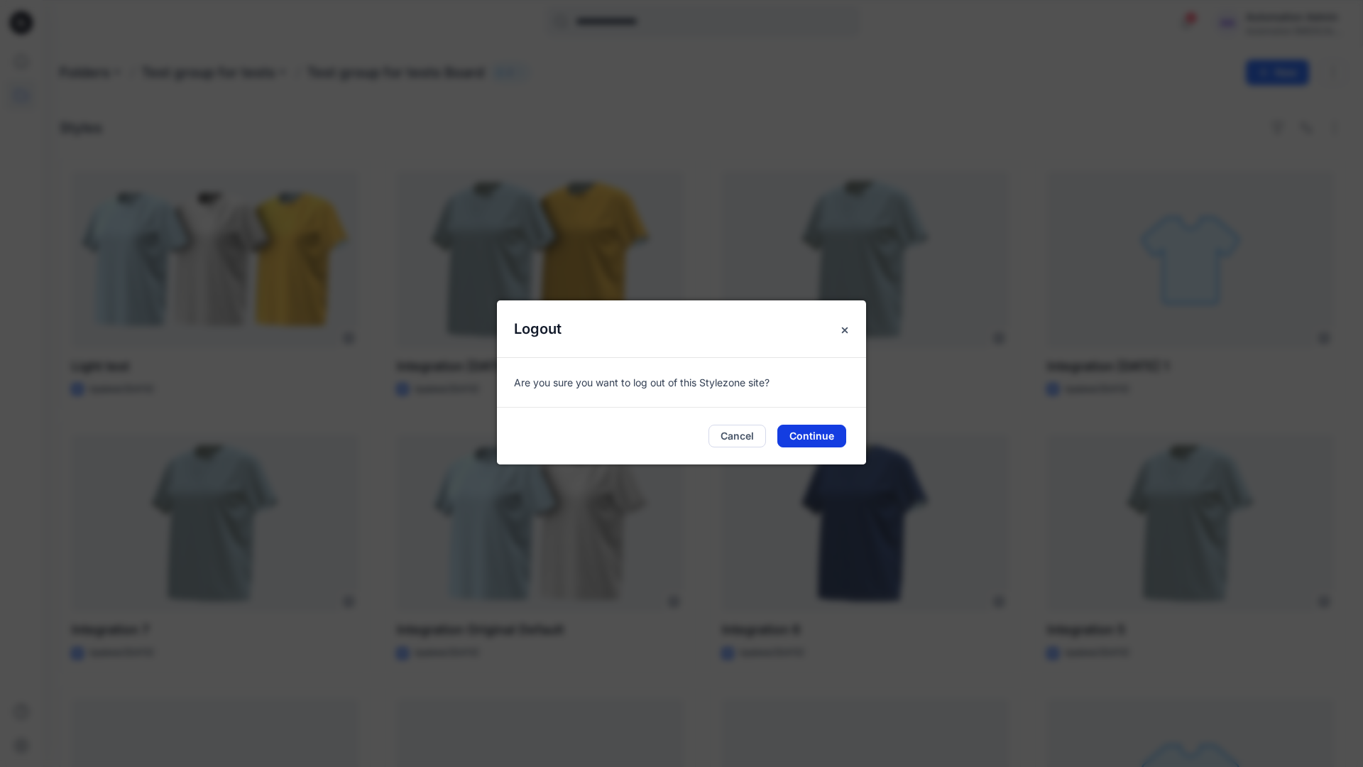
click at [828, 439] on button "Continue" at bounding box center [812, 436] width 69 height 23
